Goal: Transaction & Acquisition: Purchase product/service

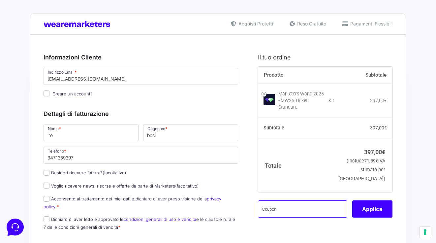
click at [278, 204] on input "text" at bounding box center [302, 208] width 89 height 17
paste input "mrk100offmwtest"
type input "mrk100offmwtest"
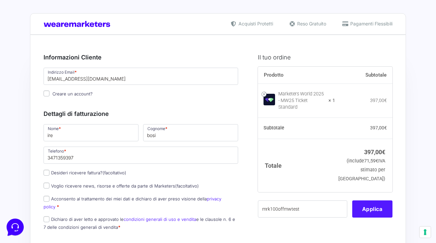
click at [371, 207] on button "Applica" at bounding box center [373, 208] width 40 height 17
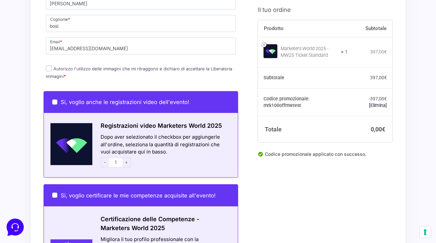
scroll to position [311, 0]
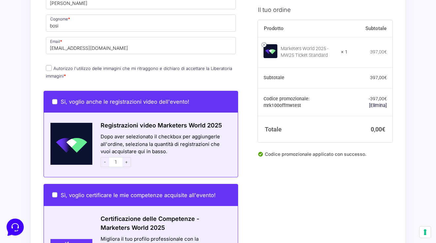
click at [54, 99] on input "Si, voglio anche le registrazioni video dell'evento!" at bounding box center [54, 101] width 5 height 5
checkbox input "true"
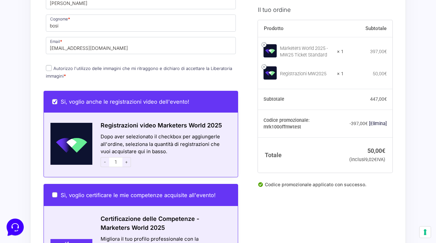
click at [55, 99] on input "Si, voglio anche le registrazioni video dell'evento!" at bounding box center [54, 101] width 5 height 5
checkbox input "false"
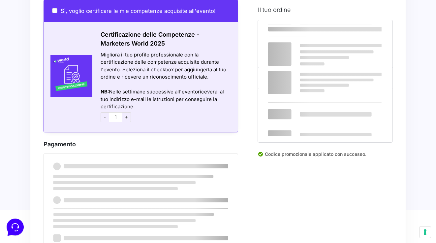
scroll to position [513, 0]
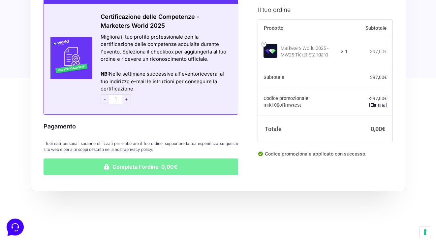
click at [116, 158] on button "Completa l'ordine 0,00€" at bounding box center [141, 166] width 195 height 17
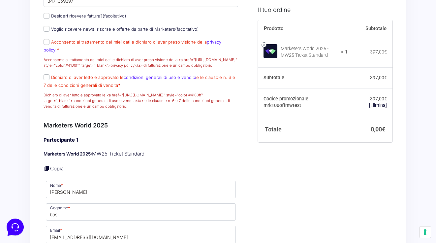
scroll to position [221, 0]
click at [48, 44] on input "Acconsento al trattamento dei miei dati e dichiaro di aver preso visione della …" at bounding box center [47, 41] width 6 height 6
checkbox input "true"
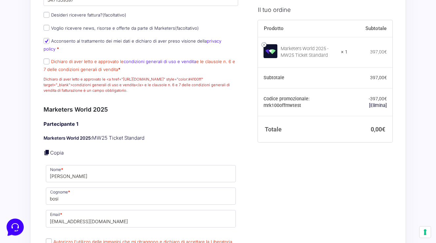
click at [46, 62] on input "Dichiaro di aver letto e approvato le condizioni generali di uso e vendita e le…" at bounding box center [47, 61] width 6 height 6
checkbox input "true"
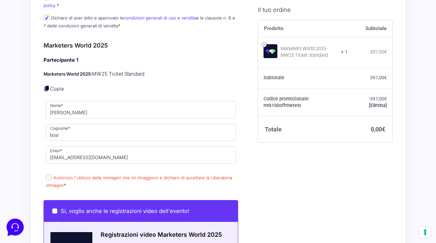
scroll to position [267, 0]
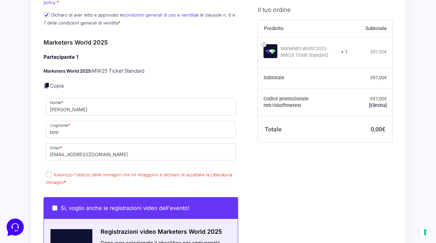
click at [49, 172] on input "Autorizzo l'utilizzo delle immagini che mi ritraggono e dichiaro di accettare l…" at bounding box center [49, 174] width 6 height 6
checkbox input "true"
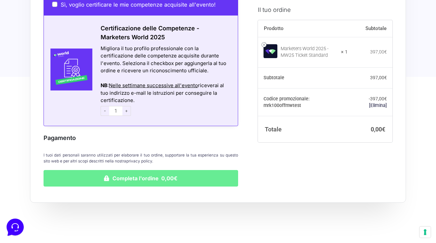
scroll to position [567, 0]
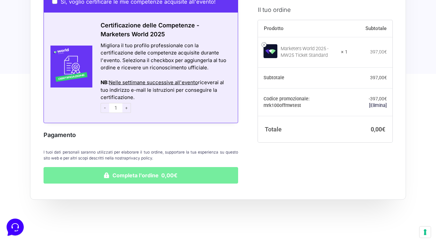
click at [112, 170] on button "Completa l'ordine 0,00€" at bounding box center [141, 175] width 195 height 17
